Goal: Transaction & Acquisition: Purchase product/service

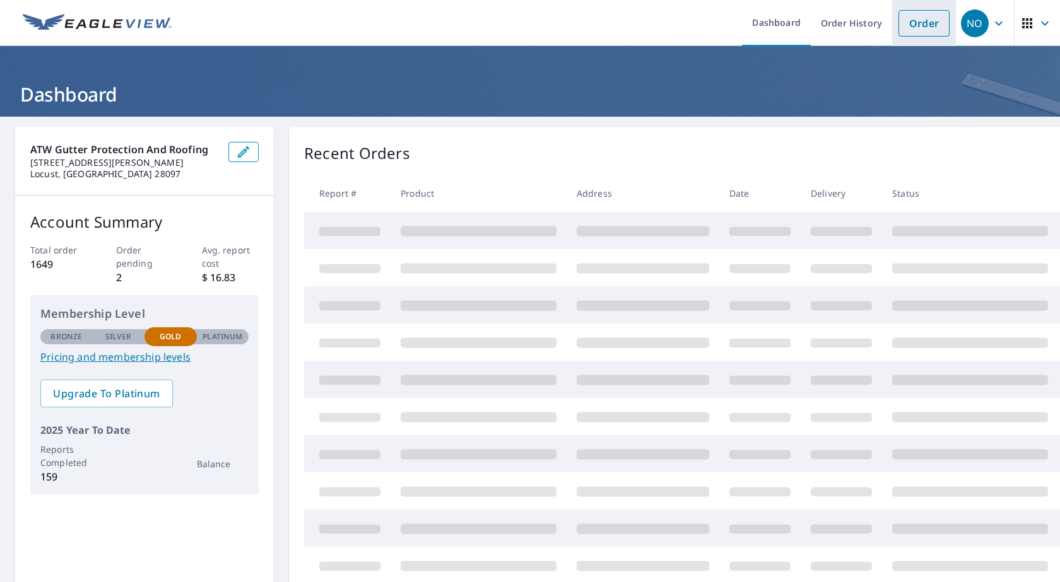
click at [898, 16] on link "Order" at bounding box center [923, 23] width 51 height 26
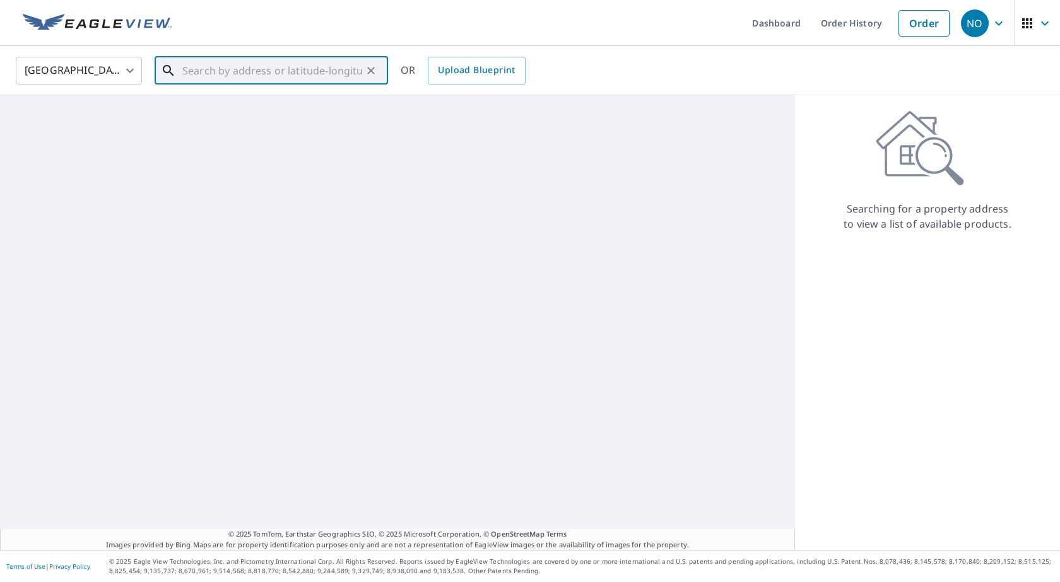
click at [331, 64] on input "text" at bounding box center [272, 70] width 180 height 35
paste input "4836 Old Georgia Hwy, Cowpens, South Carolina 2933"
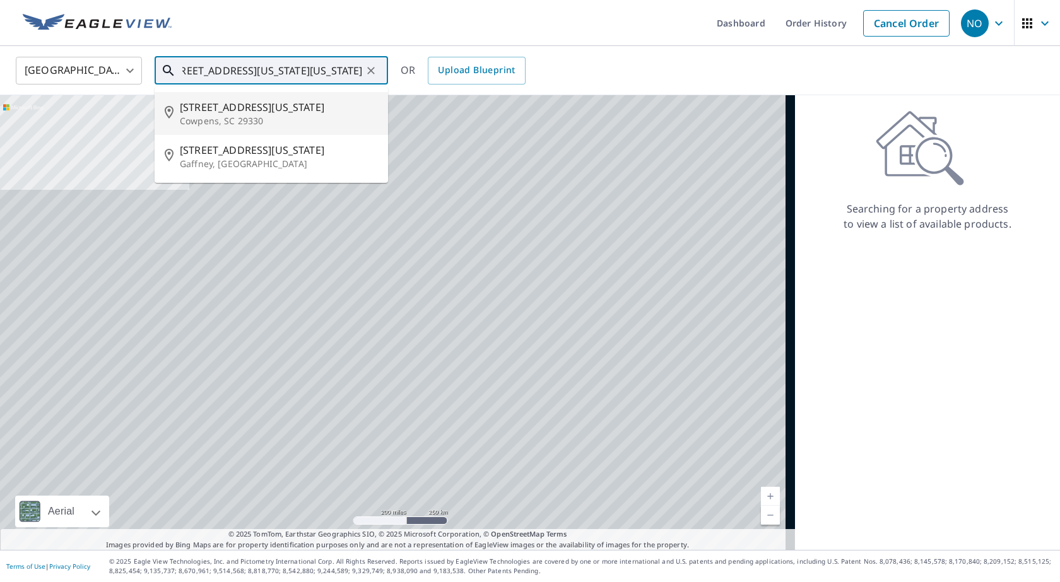
click at [329, 109] on span "4836 Old Georgia Hwy" at bounding box center [279, 107] width 198 height 15
type input "4836 Old Georgia Hwy Cowpens, SC 29330"
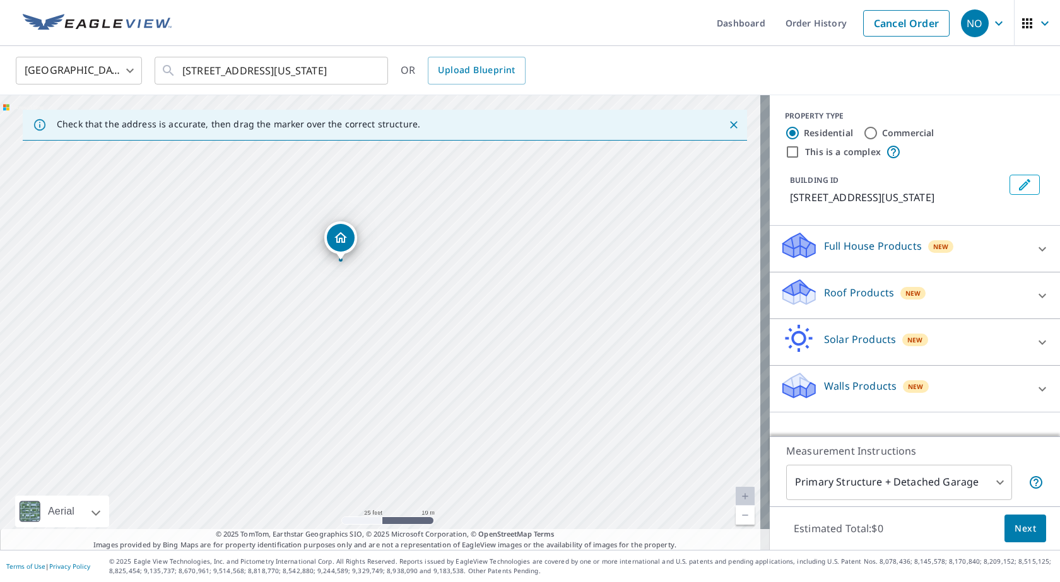
drag, startPoint x: 327, startPoint y: 332, endPoint x: 373, endPoint y: 378, distance: 65.1
click at [373, 378] on div "4836 Old Georgia Hwy Cowpens, SC 29330" at bounding box center [385, 322] width 770 height 455
drag, startPoint x: 466, startPoint y: 396, endPoint x: 532, endPoint y: 392, distance: 65.7
click at [532, 392] on div "4836 Old Georgia Hwy Cowpens, SC 29330" at bounding box center [385, 322] width 770 height 455
drag, startPoint x: 563, startPoint y: 334, endPoint x: 406, endPoint y: 322, distance: 157.6
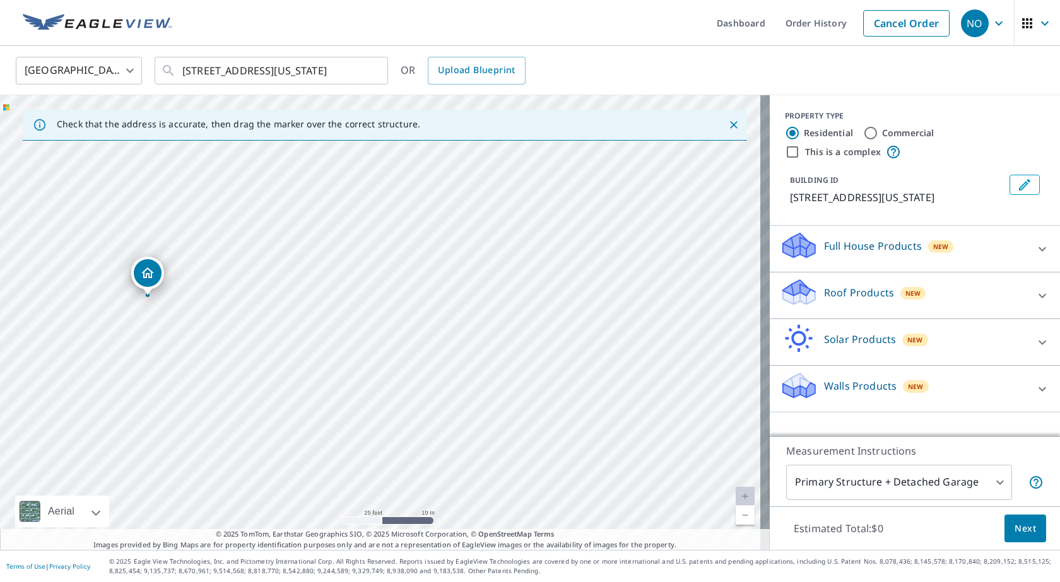
click at [304, 317] on div "4836 Old Georgia Hwy Cowpens, SC 29330" at bounding box center [385, 322] width 770 height 455
drag, startPoint x: 558, startPoint y: 335, endPoint x: 412, endPoint y: 334, distance: 146.4
click at [412, 334] on div "4836 Old Georgia Hwy Cowpens, SC 29330" at bounding box center [385, 322] width 770 height 455
drag, startPoint x: 597, startPoint y: 380, endPoint x: 423, endPoint y: 358, distance: 175.5
click at [423, 358] on div "4836 Old Georgia Hwy Cowpens, SC 29330" at bounding box center [385, 322] width 770 height 455
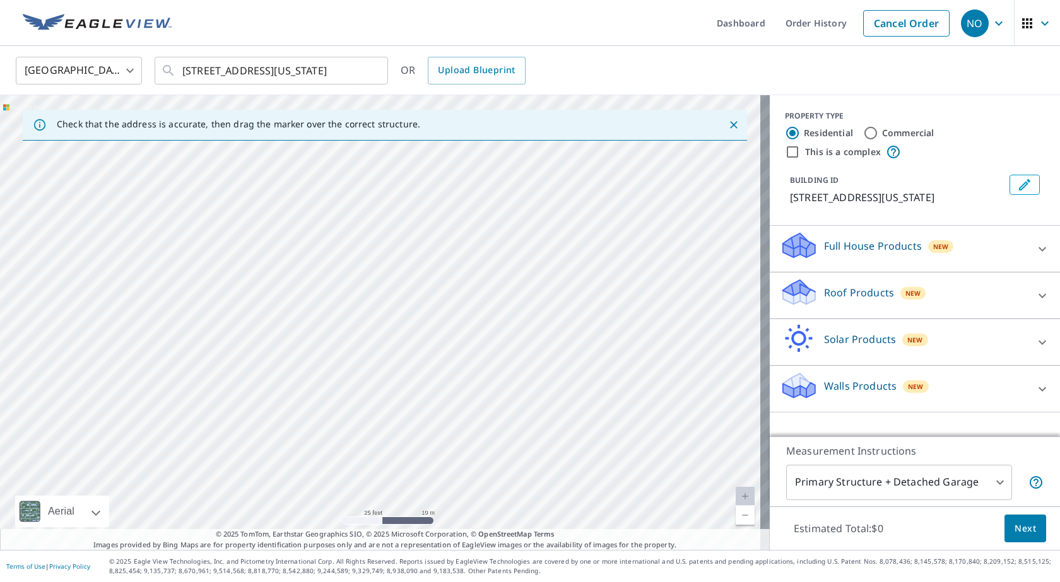
drag, startPoint x: 623, startPoint y: 364, endPoint x: 500, endPoint y: 352, distance: 123.0
click at [500, 352] on div "4836 Old Georgia Hwy Cowpens, SC 29330" at bounding box center [385, 322] width 770 height 455
drag, startPoint x: 357, startPoint y: 361, endPoint x: 606, endPoint y: 356, distance: 249.2
click at [606, 356] on div "4836 Old Georgia Hwy Cowpens, SC 29330" at bounding box center [385, 322] width 770 height 455
click at [871, 95] on div "United States US ​ 4836 Old Georgia Hwy Cowpens, SC 29330 ​ OR Upload Blueprint" at bounding box center [530, 70] width 1060 height 49
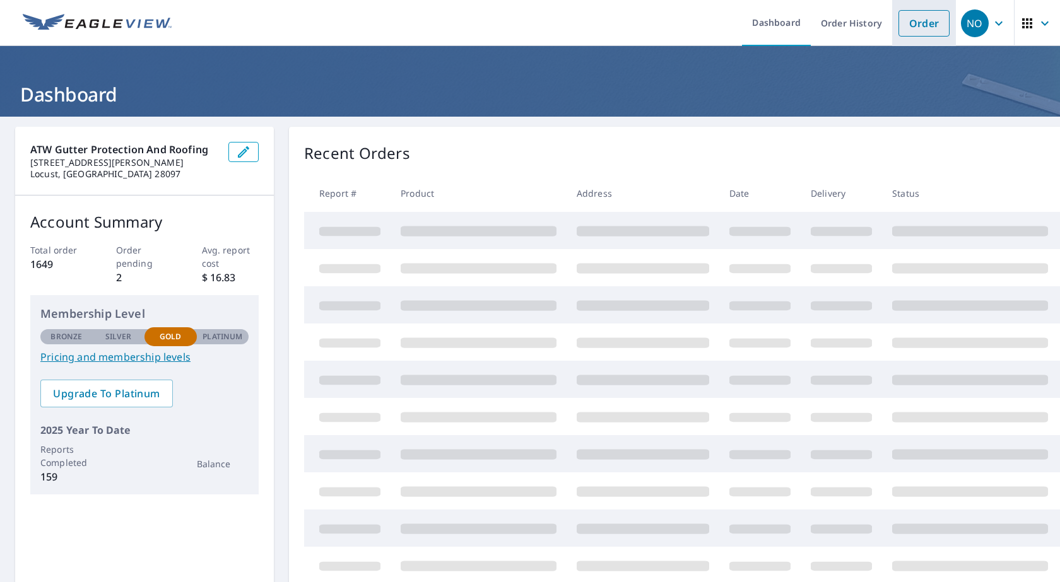
click at [898, 15] on link "Order" at bounding box center [923, 23] width 51 height 26
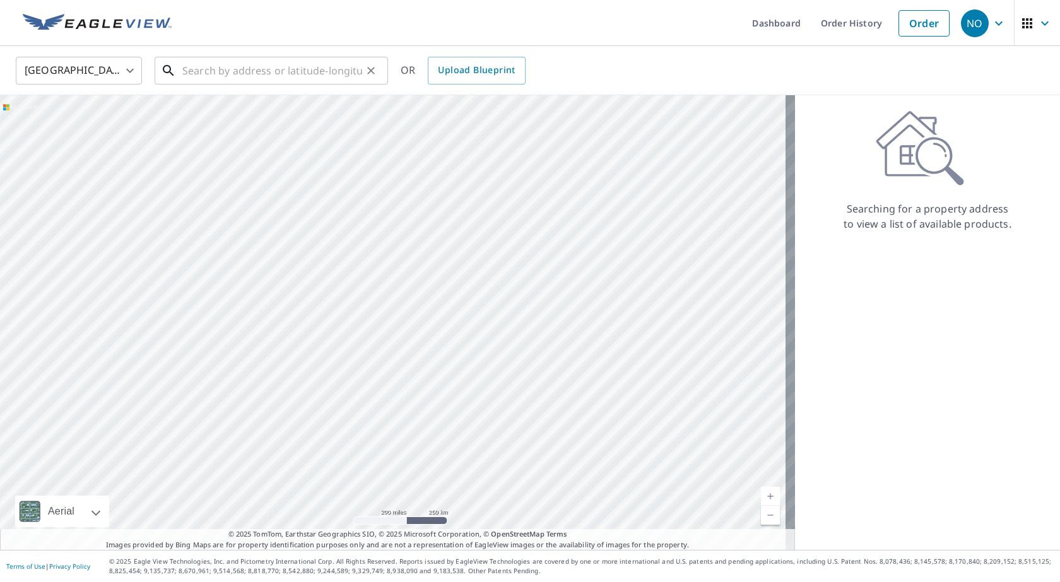
click at [360, 71] on input "text" at bounding box center [272, 70] width 180 height 35
paste input "2897 Bills Creek Road, Lake Lure, NC 28746"
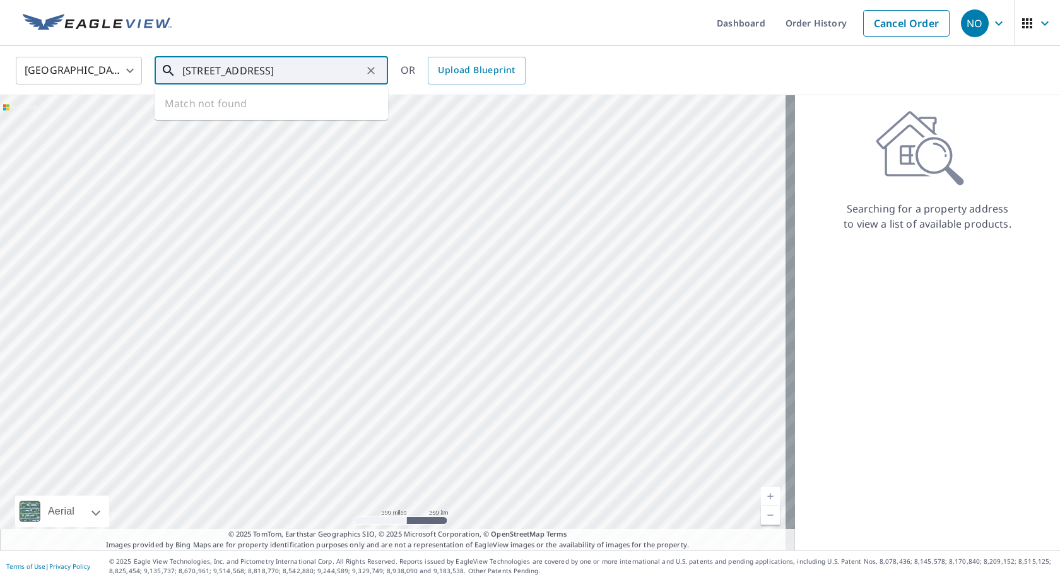
scroll to position [0, 28]
click at [313, 110] on span "2897 Bills Creek Rd" at bounding box center [279, 107] width 198 height 15
type input "2897 Bills Creek Rd Lake Lure, NC 28746"
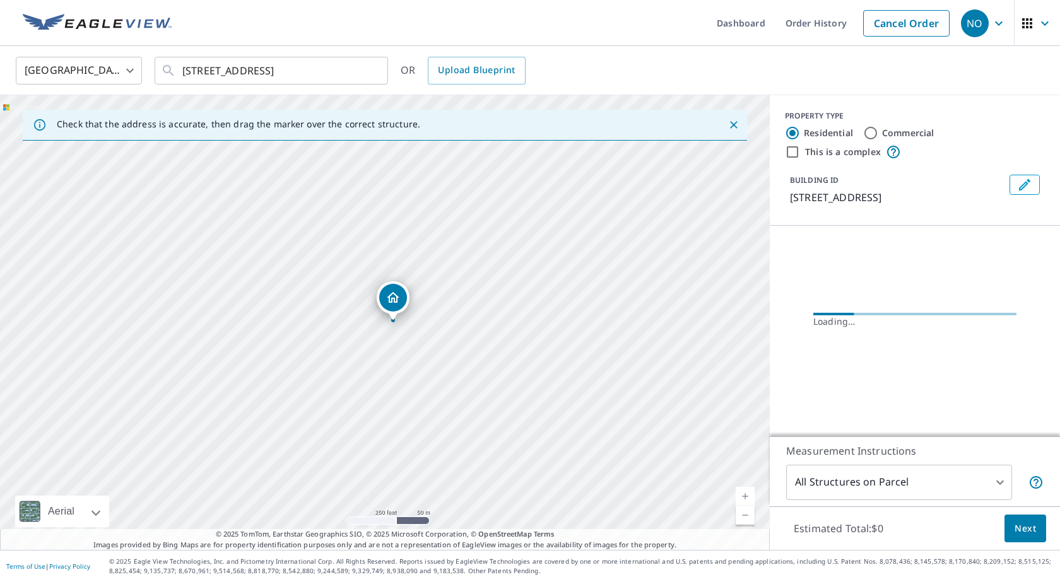
scroll to position [0, 0]
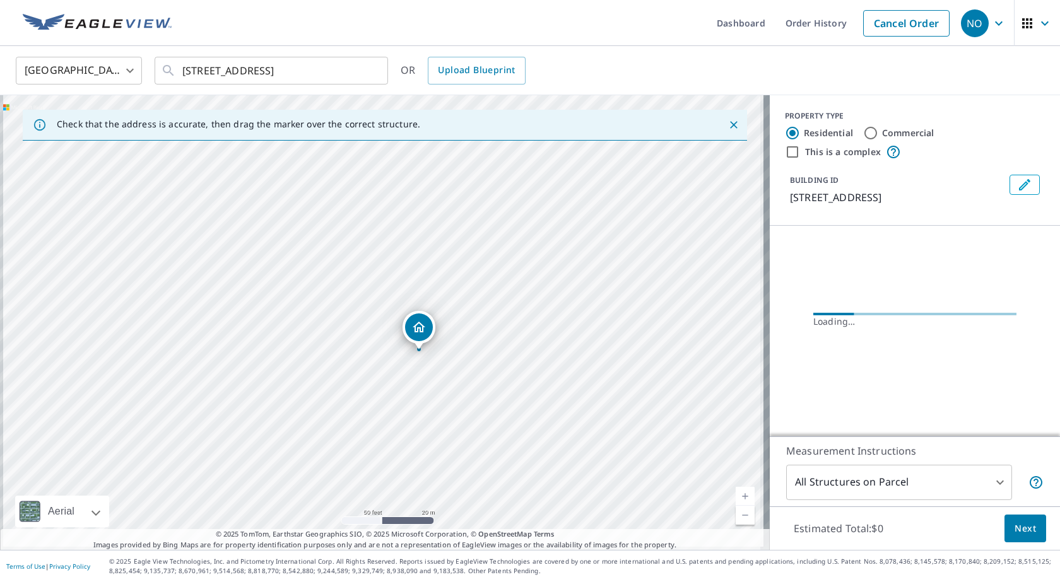
drag, startPoint x: 525, startPoint y: 424, endPoint x: 541, endPoint y: 373, distance: 53.5
click at [541, 373] on div "2897 Bills Creek Rd Lake Lure, NC 28746" at bounding box center [385, 322] width 770 height 455
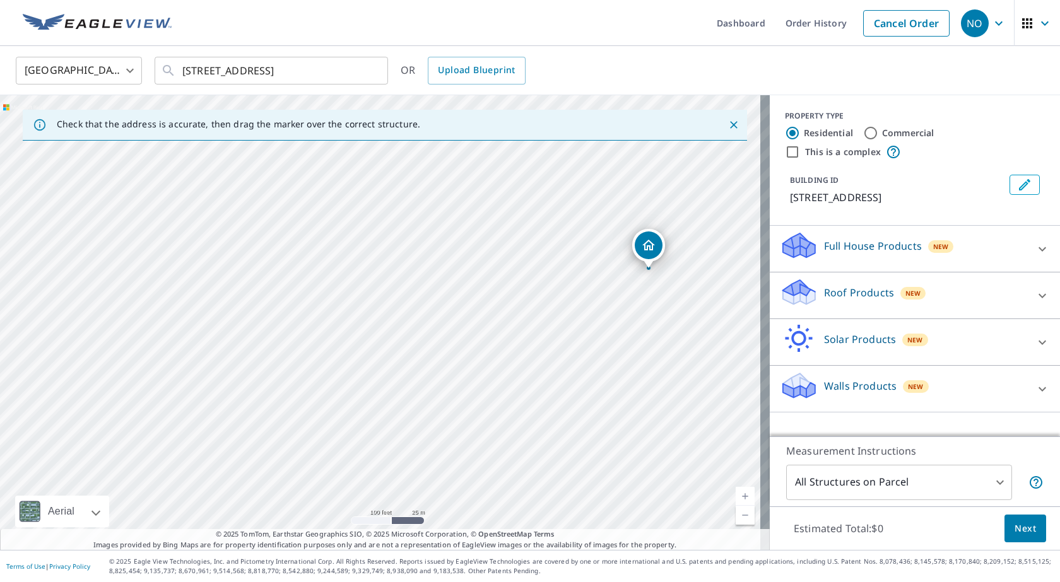
drag, startPoint x: 213, startPoint y: 415, endPoint x: 358, endPoint y: 367, distance: 153.6
click at [358, 367] on div "2897 Bills Creek Rd Lake Lure, NC 28746" at bounding box center [385, 322] width 770 height 455
drag, startPoint x: 566, startPoint y: 316, endPoint x: 395, endPoint y: 344, distance: 173.9
click at [395, 344] on div "2897 Bills Creek Rd Lake Lure, NC 28746" at bounding box center [385, 322] width 770 height 455
drag, startPoint x: 660, startPoint y: 296, endPoint x: 492, endPoint y: 317, distance: 169.8
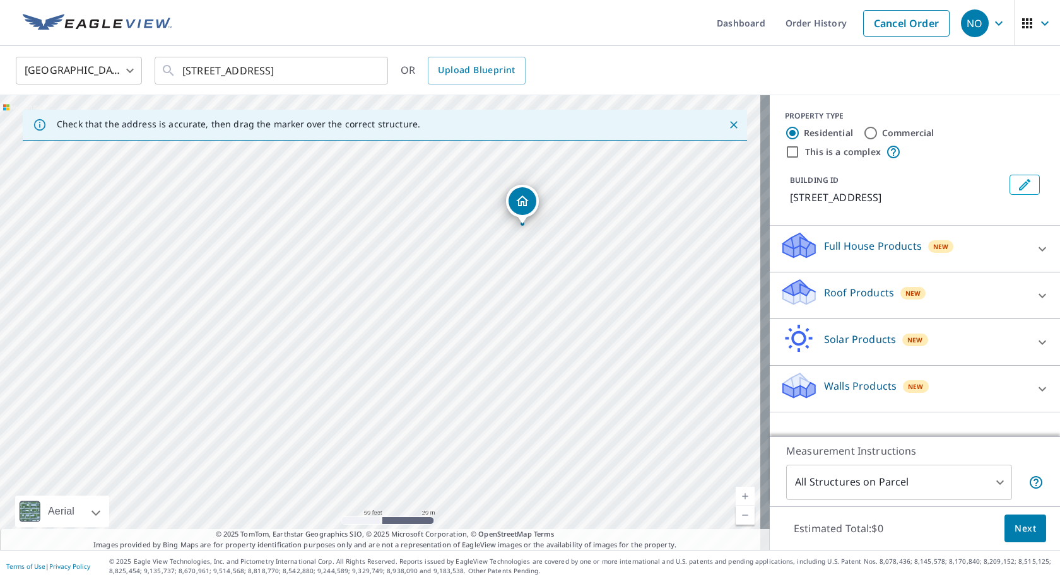
click at [492, 317] on div "2897 Bills Creek Rd Lake Lure, NC 28746" at bounding box center [385, 322] width 770 height 455
drag, startPoint x: 522, startPoint y: 286, endPoint x: 491, endPoint y: 425, distance: 142.8
click at [491, 425] on div "2897 Bills Creek Rd Lake Lure, NC 28746" at bounding box center [385, 322] width 770 height 455
drag, startPoint x: 575, startPoint y: 285, endPoint x: 578, endPoint y: 430, distance: 145.1
click at [578, 430] on div "2897 Bills Creek Rd Lake Lure, NC 28746" at bounding box center [385, 322] width 770 height 455
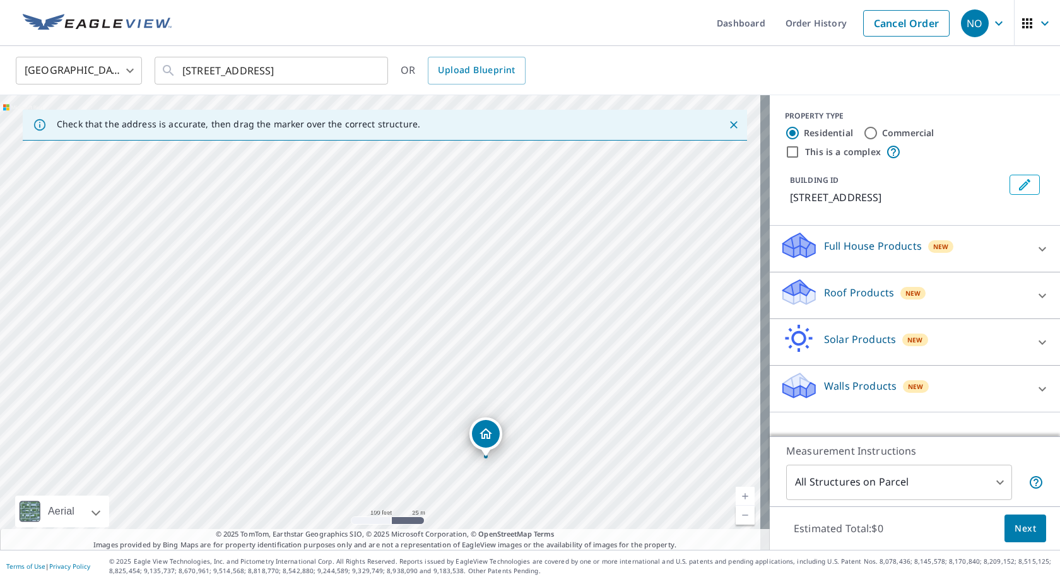
drag, startPoint x: 549, startPoint y: 282, endPoint x: 498, endPoint y: 355, distance: 88.4
click at [502, 361] on div "2897 Bills Creek Rd Lake Lure, NC 28746" at bounding box center [385, 322] width 770 height 455
click at [876, 250] on p "Full House Products" at bounding box center [873, 245] width 98 height 15
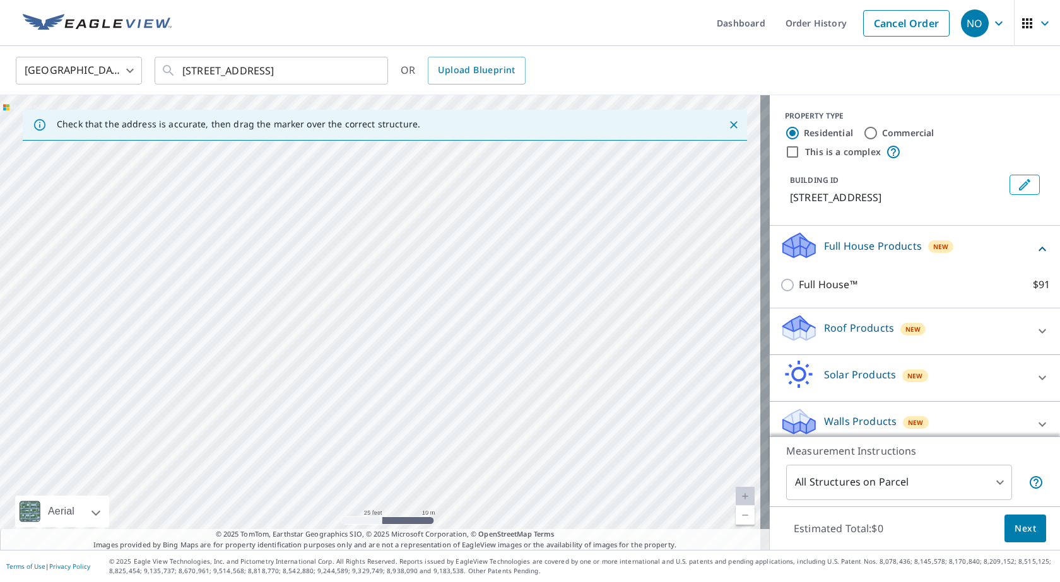
click at [848, 339] on div "Roof Products New" at bounding box center [903, 332] width 247 height 36
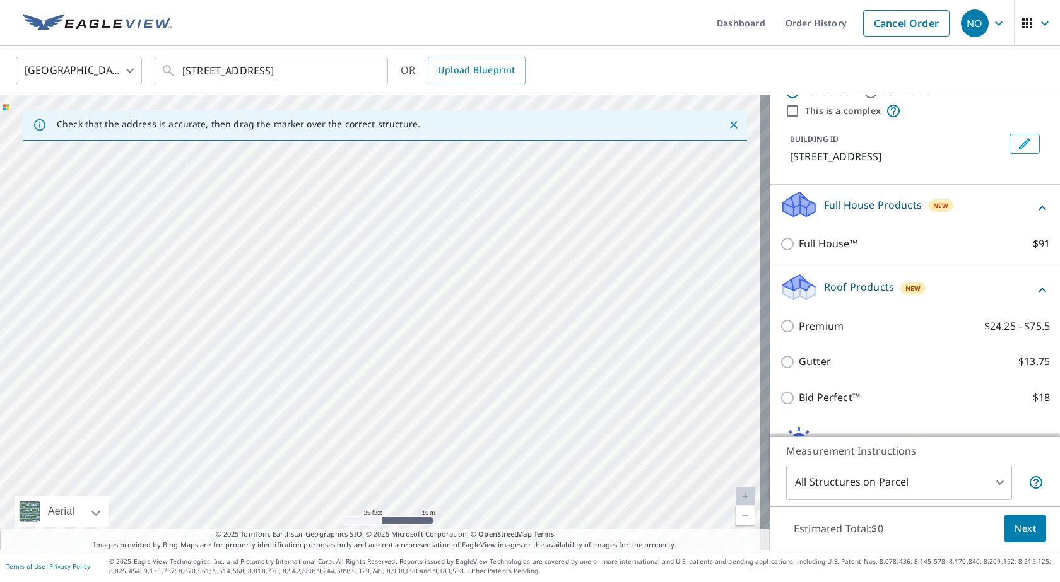
scroll to position [63, 0]
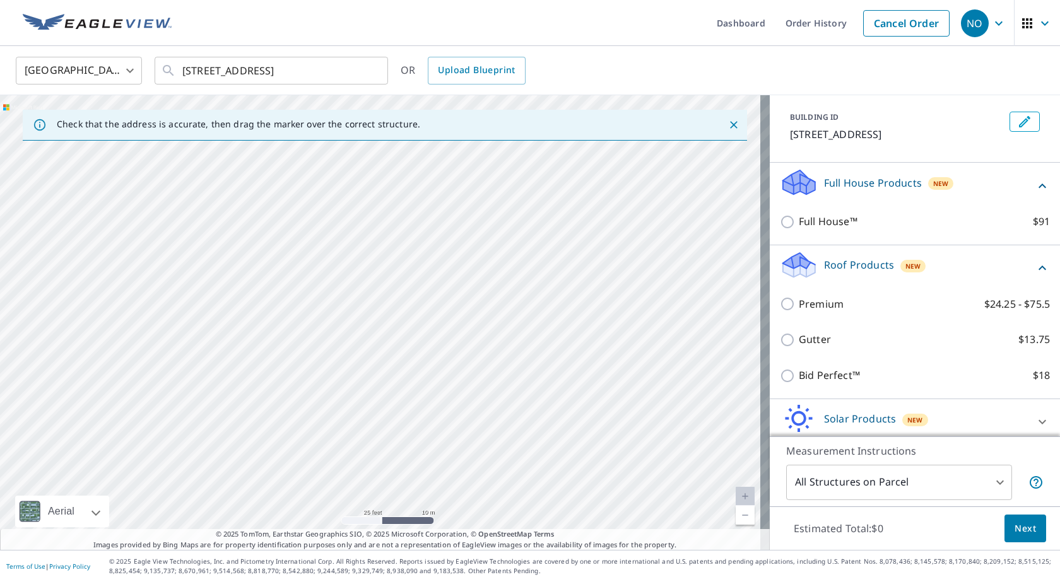
click at [820, 379] on p "Bid Perfect™" at bounding box center [829, 376] width 61 height 16
click at [799, 379] on input "Bid Perfect™ $18" at bounding box center [789, 375] width 19 height 15
checkbox input "true"
type input "1"
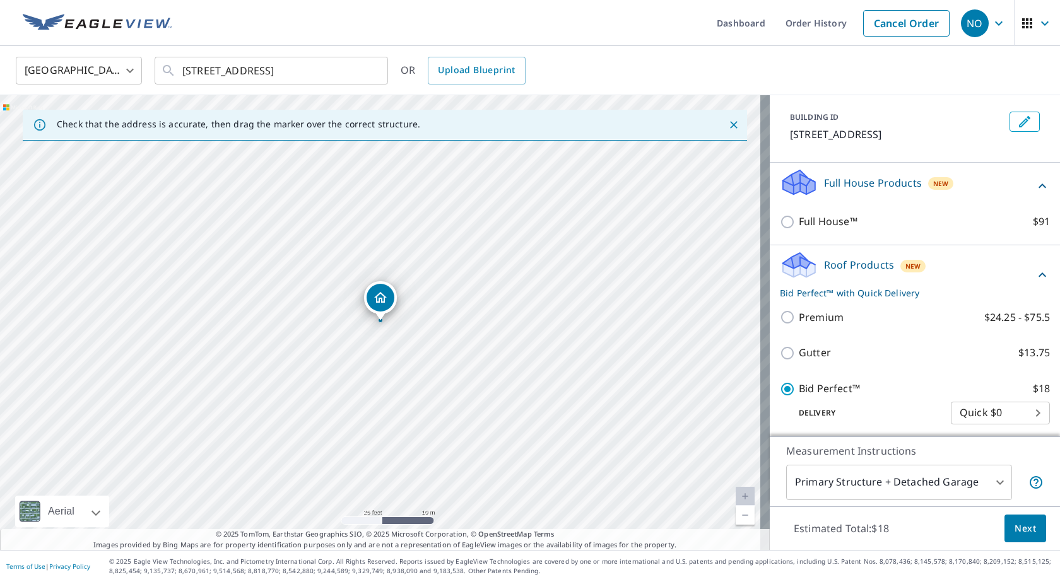
drag, startPoint x: 526, startPoint y: 282, endPoint x: 487, endPoint y: 367, distance: 93.7
click at [487, 367] on div "2897 Bills Creek Rd Lake Lure, NC 28746" at bounding box center [385, 322] width 770 height 455
drag, startPoint x: 346, startPoint y: 375, endPoint x: 427, endPoint y: 206, distance: 187.6
drag, startPoint x: 510, startPoint y: 204, endPoint x: 416, endPoint y: 449, distance: 262.8
click at [416, 449] on div "2897 Bills Creek Rd Lake Lure, NC 28746" at bounding box center [385, 322] width 770 height 455
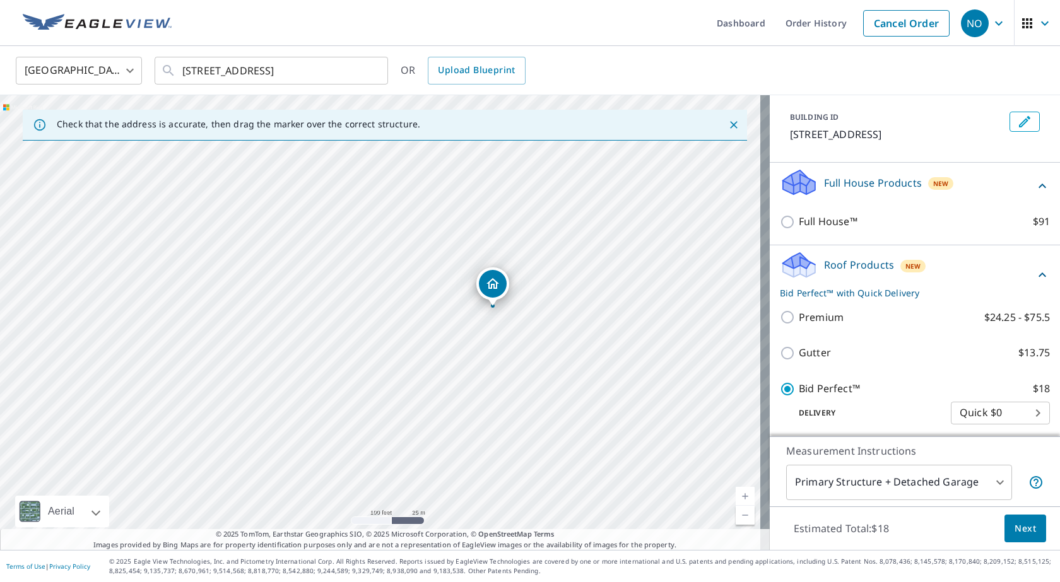
drag, startPoint x: 387, startPoint y: 430, endPoint x: 496, endPoint y: 274, distance: 189.9
drag, startPoint x: 334, startPoint y: 279, endPoint x: 409, endPoint y: 385, distance: 129.9
click at [411, 389] on div "2905 Bills Creek Rd Lake Lure, NC 28746" at bounding box center [385, 322] width 770 height 455
drag, startPoint x: 358, startPoint y: 300, endPoint x: 356, endPoint y: 261, distance: 39.8
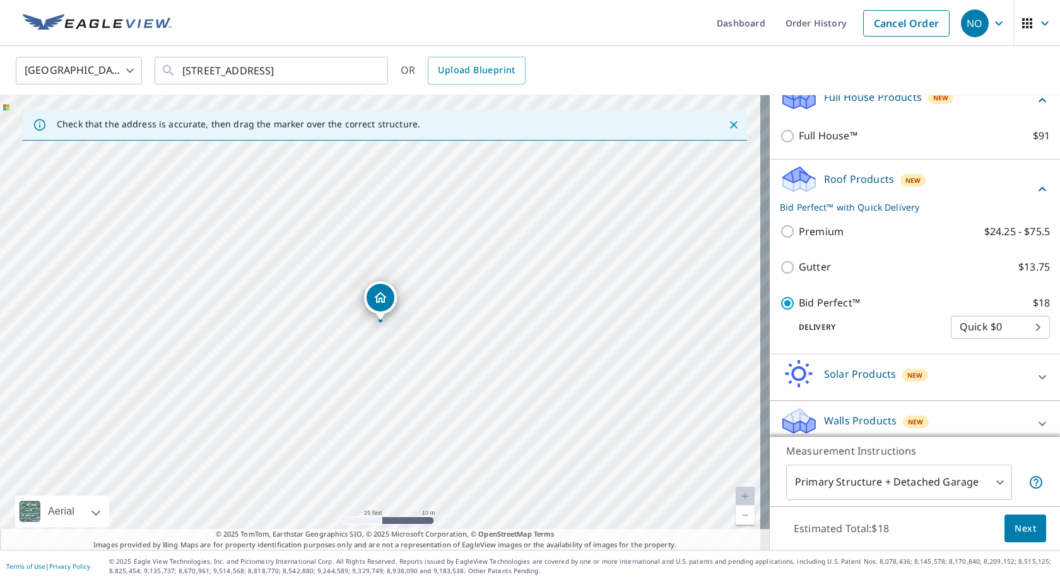
scroll to position [160, 0]
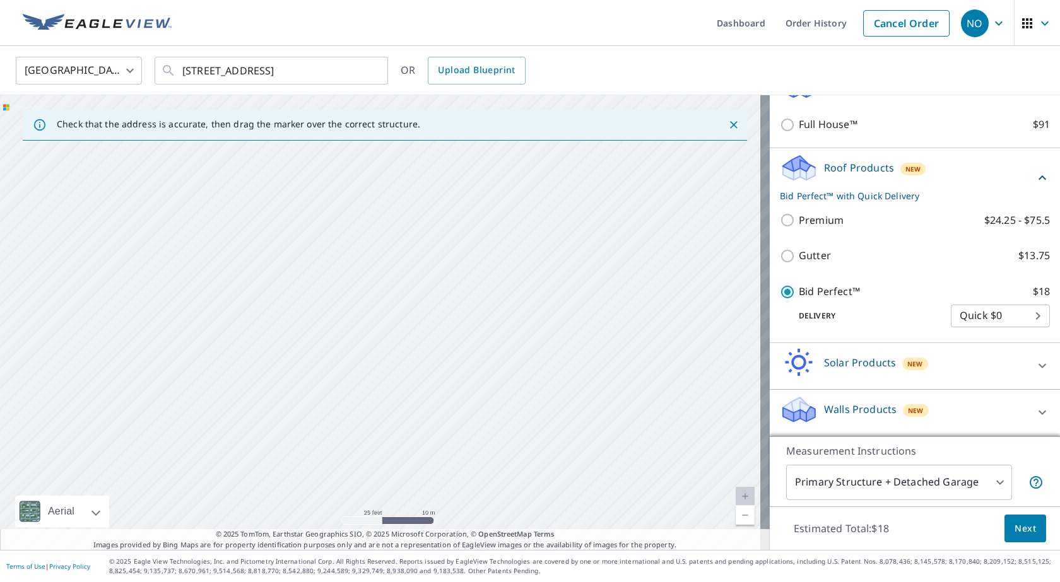
drag, startPoint x: 400, startPoint y: 291, endPoint x: 689, endPoint y: 315, distance: 289.9
click at [689, 315] on div "2905 Bills Creek Rd Lake Lure, NC 28746" at bounding box center [385, 322] width 770 height 455
drag, startPoint x: 358, startPoint y: 293, endPoint x: 482, endPoint y: 268, distance: 126.2
click at [482, 268] on div "2905 Bills Creek Rd Lake Lure, NC 28746" at bounding box center [385, 322] width 770 height 455
drag, startPoint x: 627, startPoint y: 324, endPoint x: 470, endPoint y: 476, distance: 218.2
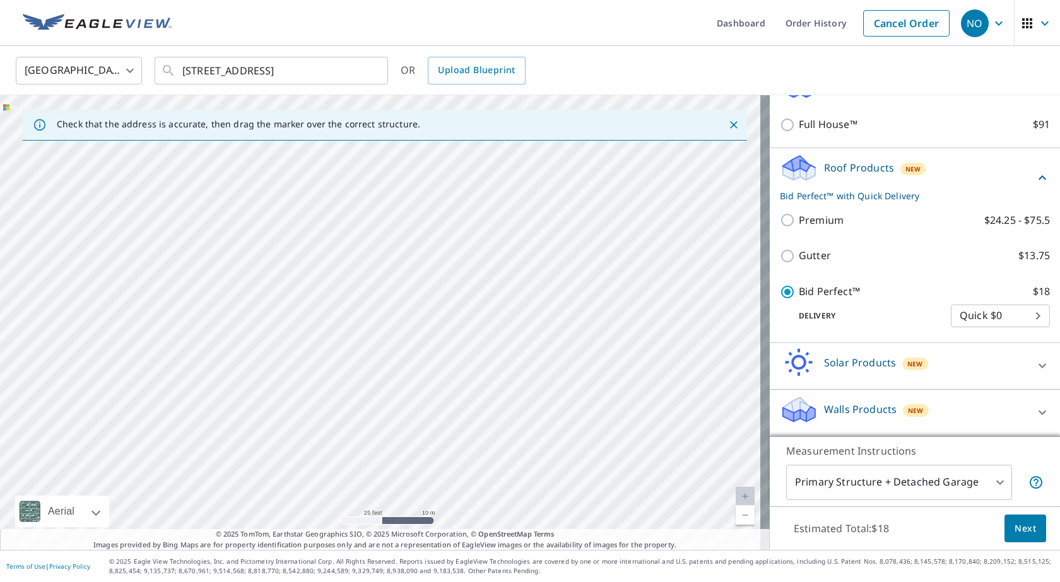
click at [470, 476] on div "2905 Bills Creek Rd Lake Lure, NC 28746" at bounding box center [385, 322] width 770 height 455
drag, startPoint x: 552, startPoint y: 380, endPoint x: 471, endPoint y: 500, distance: 144.9
click at [468, 525] on div "2905 Bills Creek Rd Lake Lure, NC 28746" at bounding box center [385, 322] width 770 height 455
drag, startPoint x: 626, startPoint y: 332, endPoint x: 486, endPoint y: 513, distance: 229.3
click at [486, 513] on div "2905 Bills Creek Rd Lake Lure, NC 28746" at bounding box center [385, 322] width 770 height 455
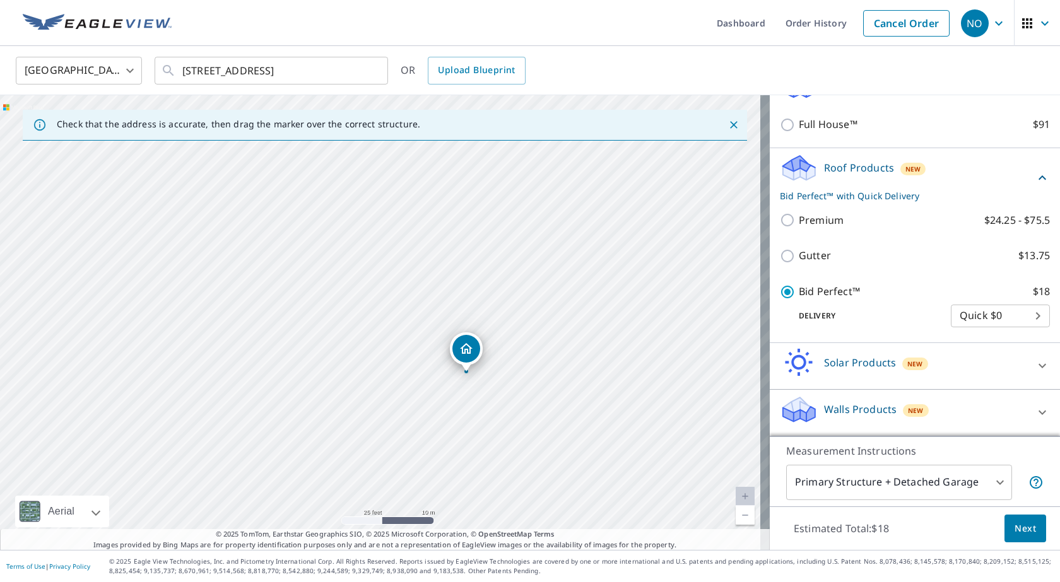
drag, startPoint x: 513, startPoint y: 426, endPoint x: 585, endPoint y: 363, distance: 95.2
click at [532, 355] on div "2905 Bills Creek Rd Lake Lure, NC 28746" at bounding box center [385, 322] width 770 height 455
click at [1014, 524] on span "Next" at bounding box center [1024, 529] width 21 height 16
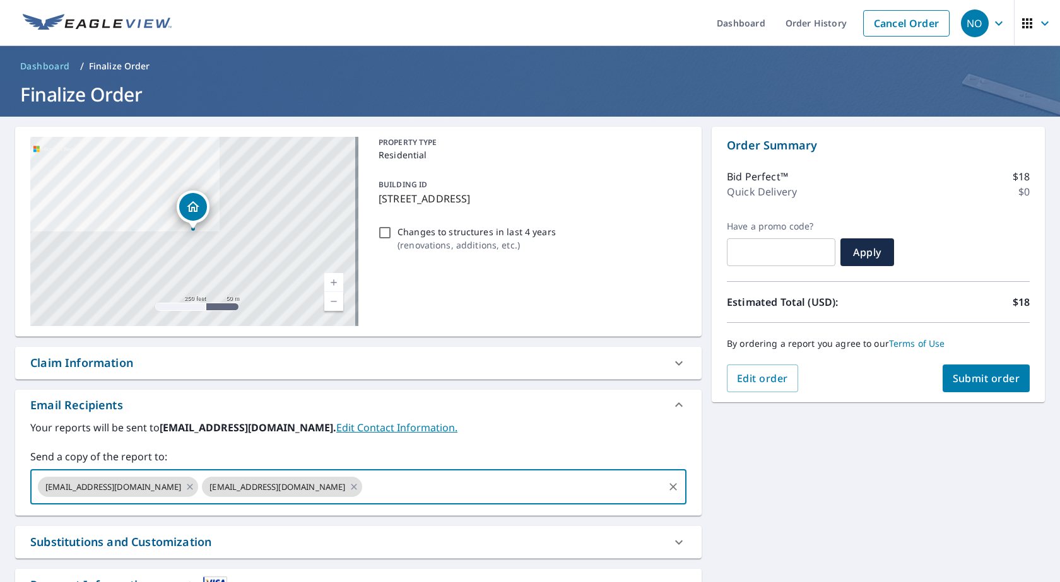
click at [372, 493] on input "text" at bounding box center [513, 487] width 298 height 24
type input "jacob@atwroofs.com"
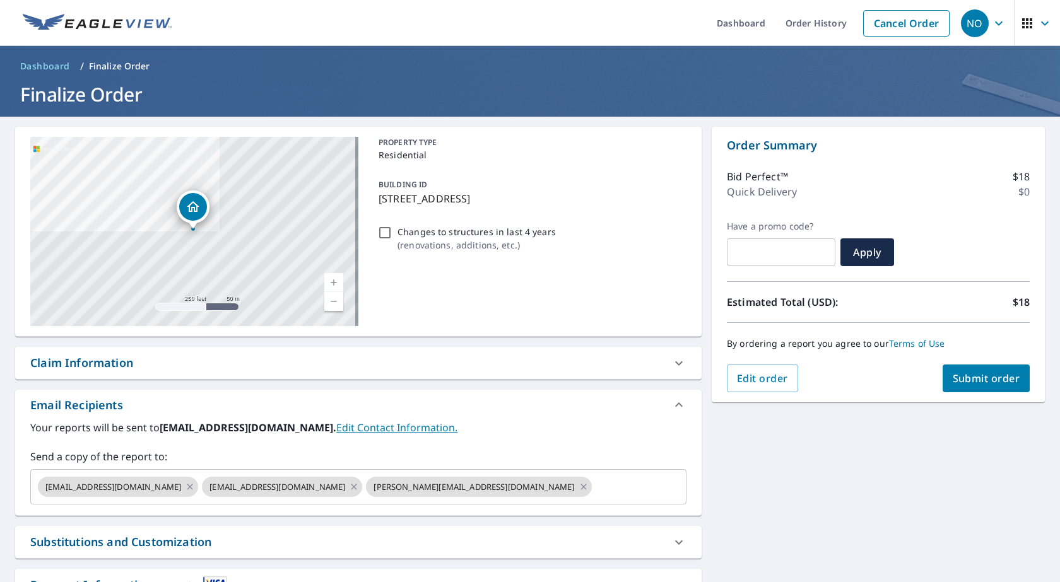
click at [446, 447] on div "Your reports will be sent to office@atwroofs.com. Edit Contact Information. Sen…" at bounding box center [358, 462] width 656 height 85
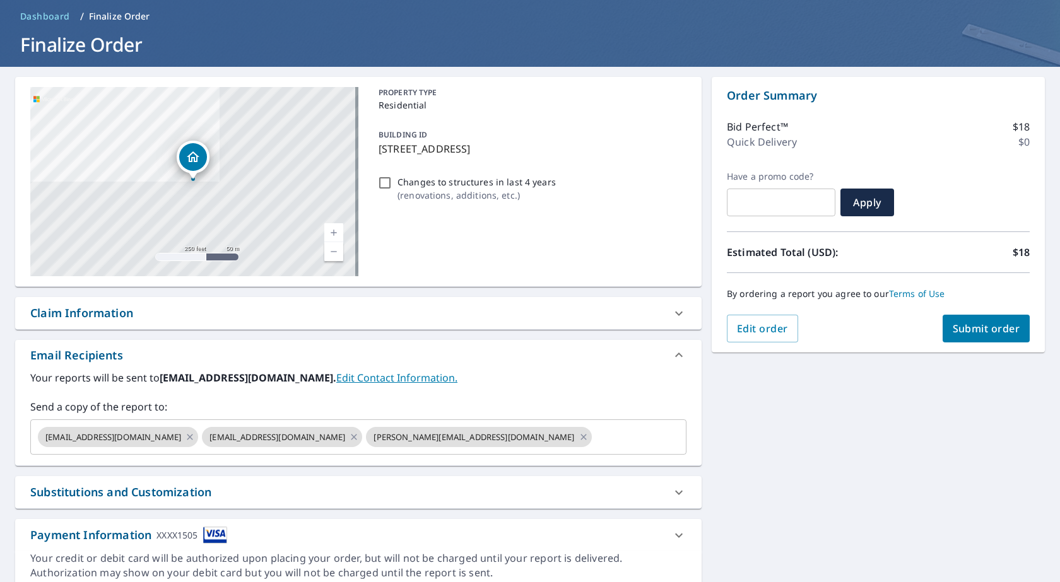
scroll to position [101, 0]
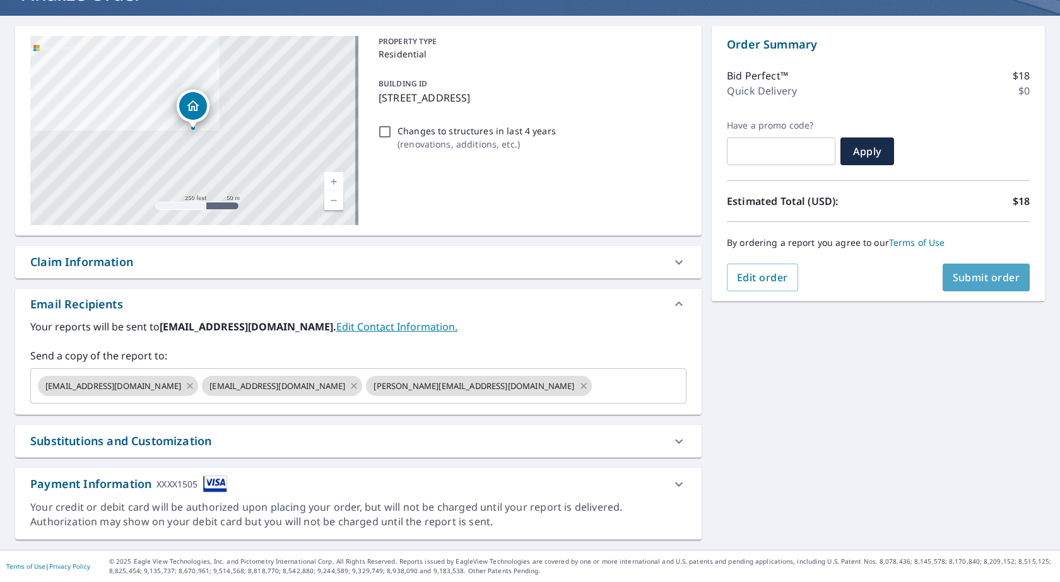
click at [980, 276] on span "Submit order" at bounding box center [986, 278] width 67 height 14
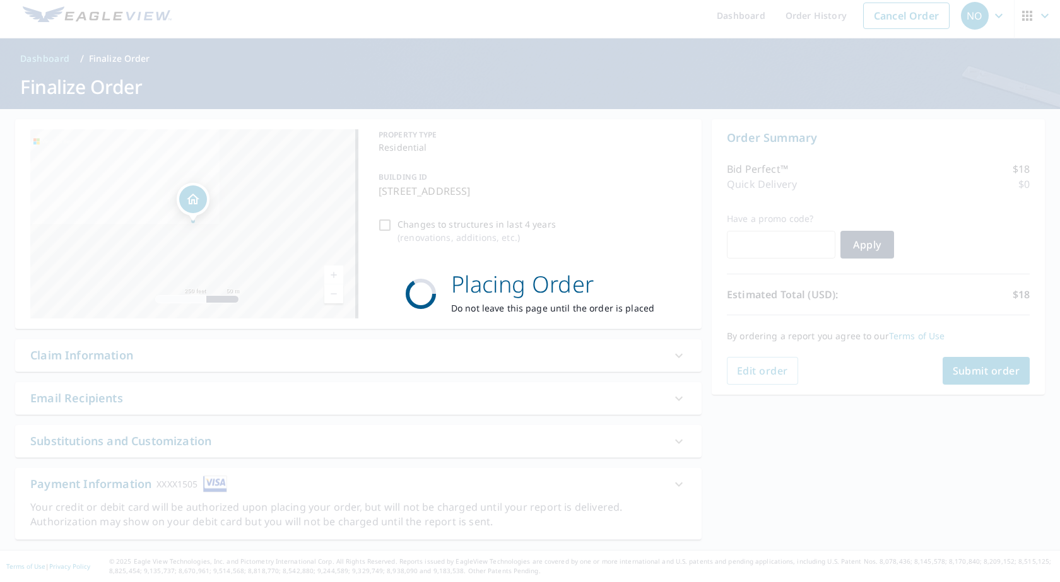
scroll to position [8, 0]
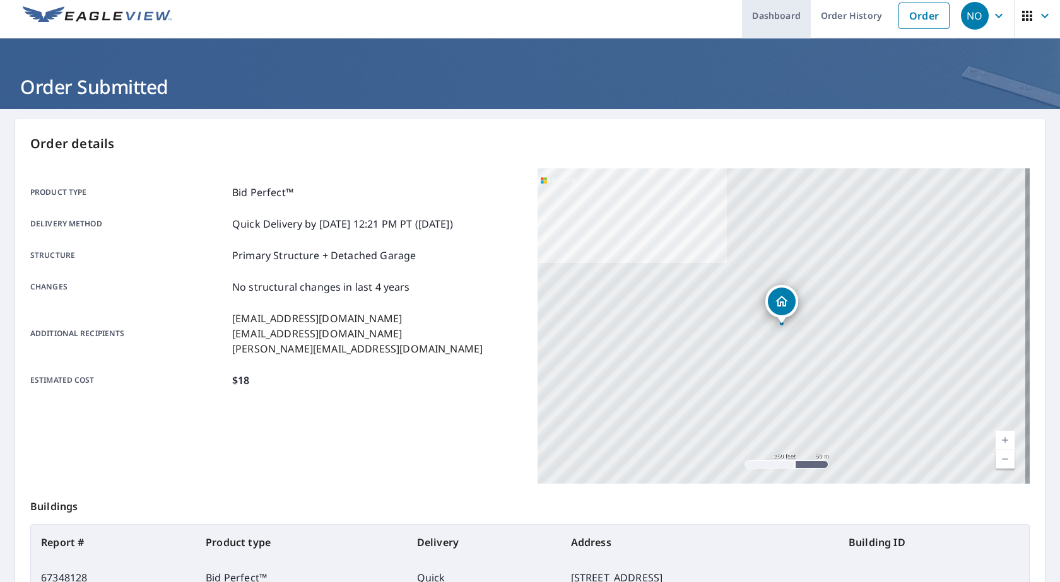
click at [776, 15] on link "Dashboard" at bounding box center [776, 15] width 69 height 46
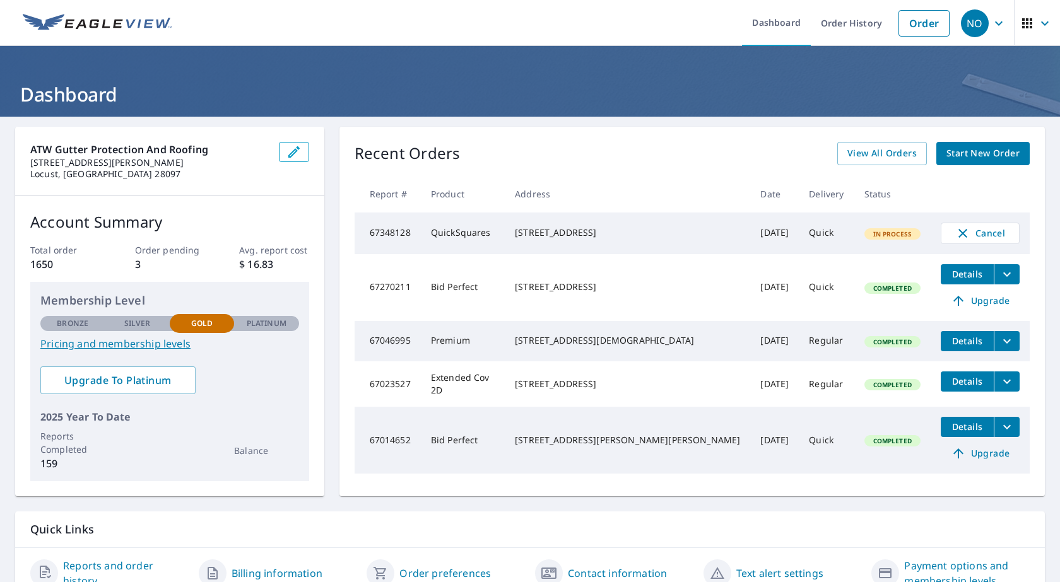
drag, startPoint x: 791, startPoint y: 245, endPoint x: 781, endPoint y: 243, distance: 10.4
click at [799, 243] on td "Quick" at bounding box center [826, 234] width 55 height 42
click at [750, 237] on td "Sep 09, 2025" at bounding box center [774, 234] width 49 height 42
click at [631, 28] on ul "Dashboard Order History Order" at bounding box center [567, 23] width 777 height 46
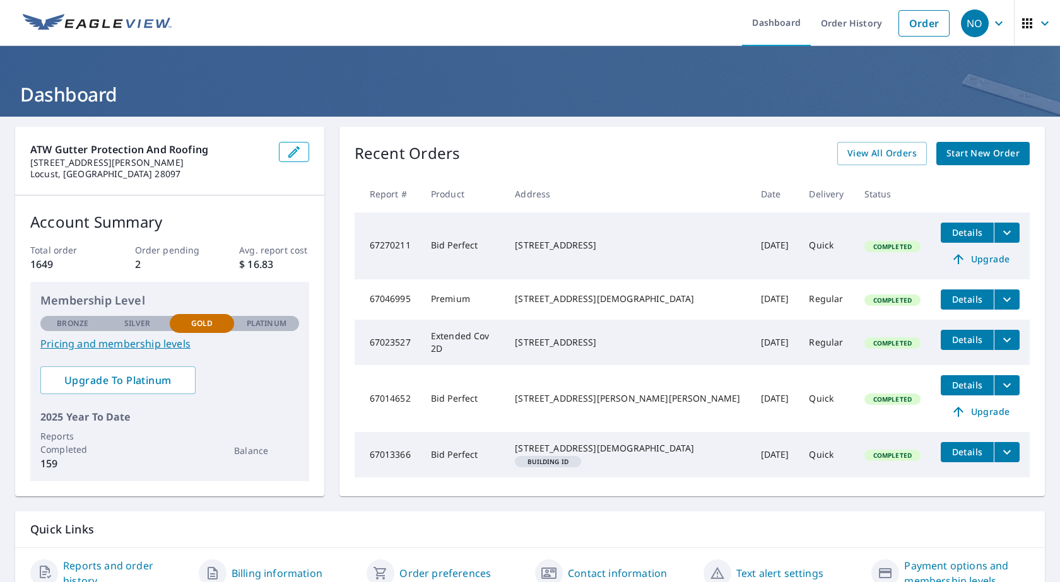
click at [598, 50] on header "Dashboard" at bounding box center [530, 81] width 1060 height 71
